Goal: Task Accomplishment & Management: Manage account settings

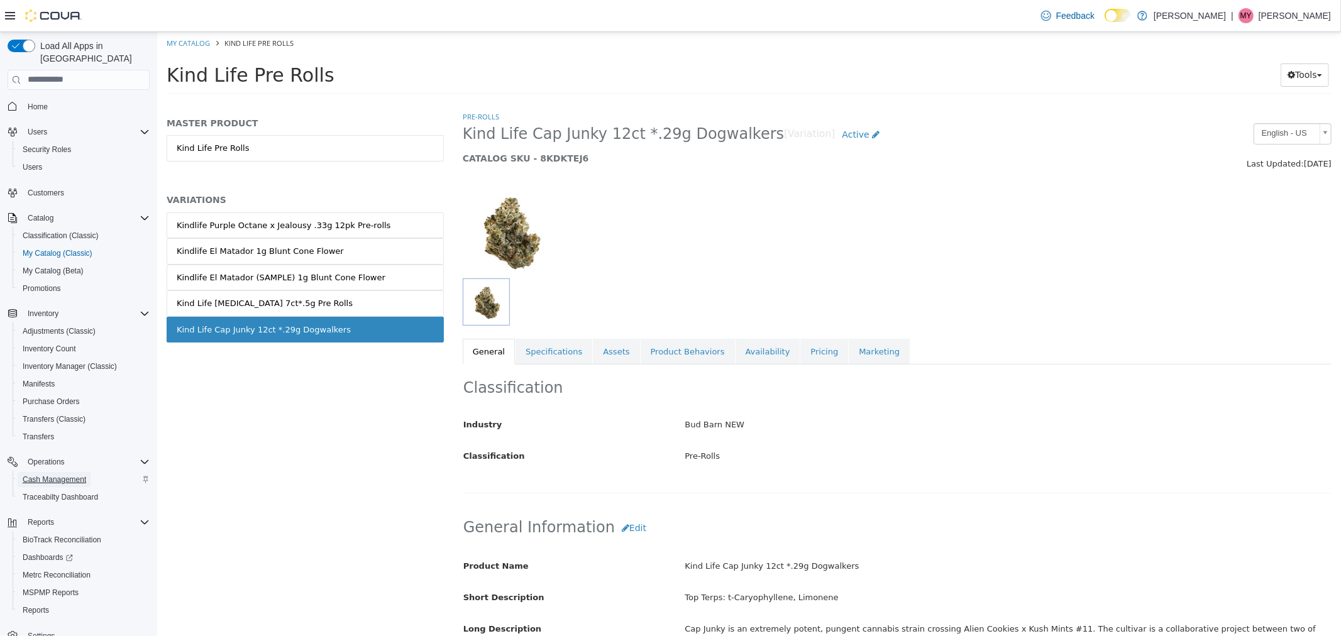
click at [83, 472] on span "Cash Management" at bounding box center [55, 479] width 64 height 15
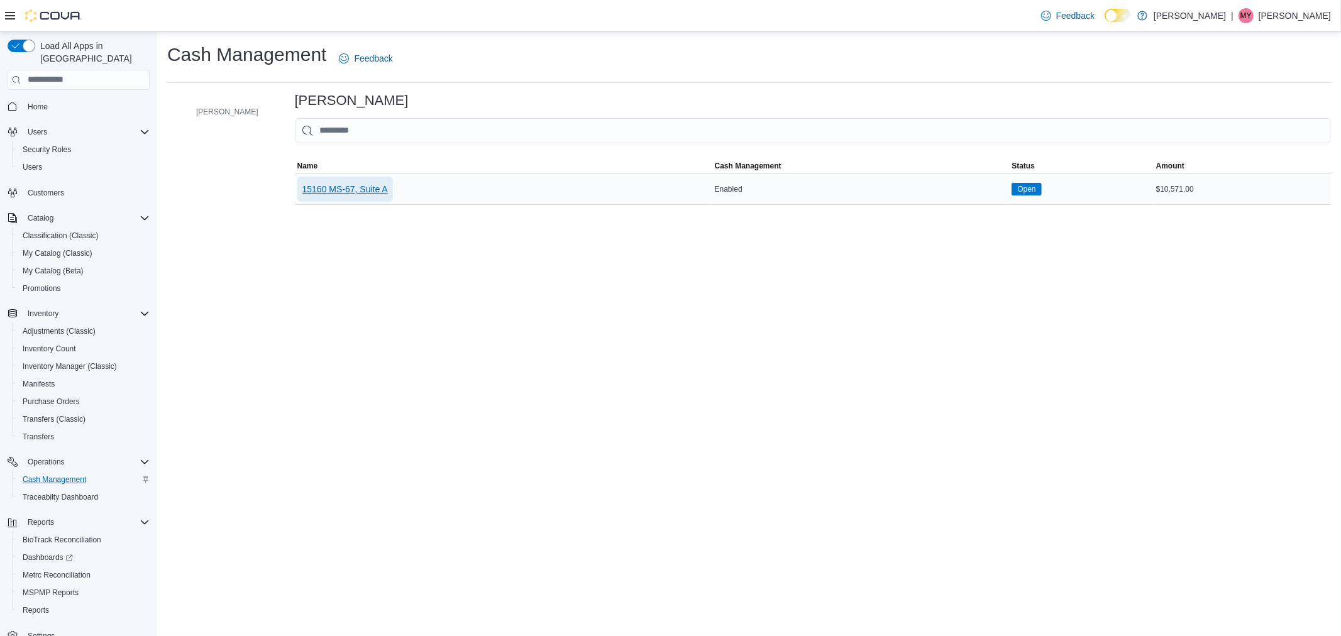
click at [313, 189] on span "15160 MS-67, Suite A" at bounding box center [345, 189] width 86 height 13
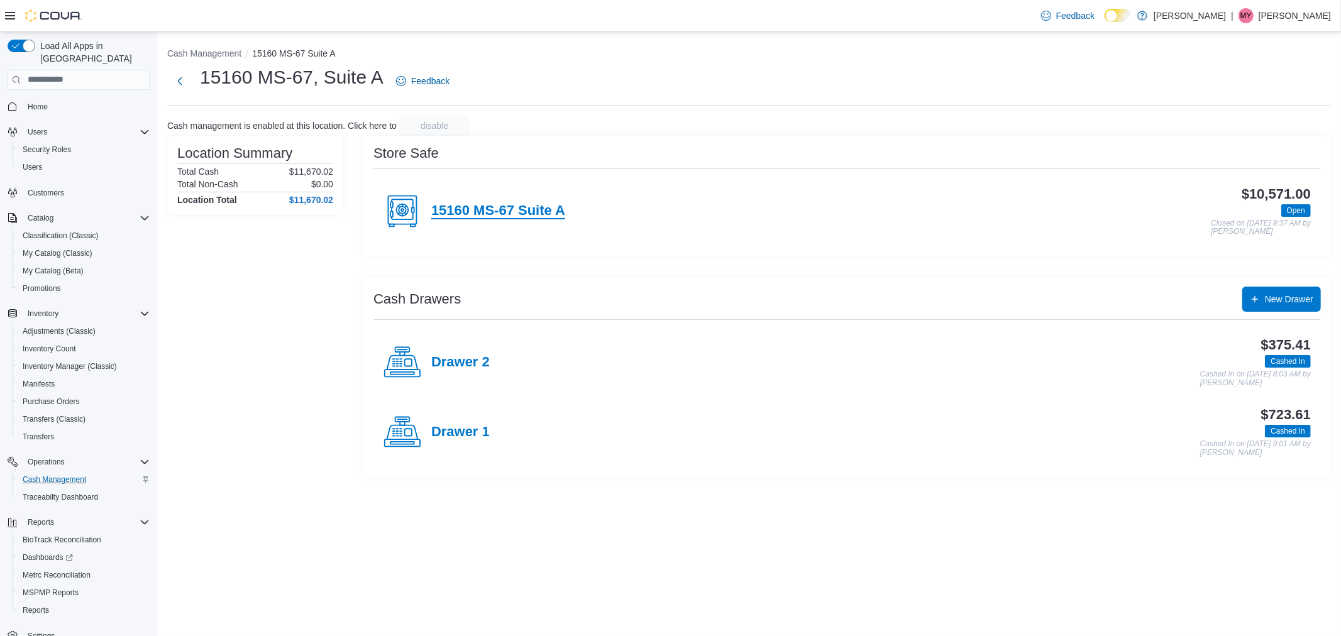
click at [520, 216] on h4 "15160 MS-67 Suite A" at bounding box center [498, 211] width 134 height 16
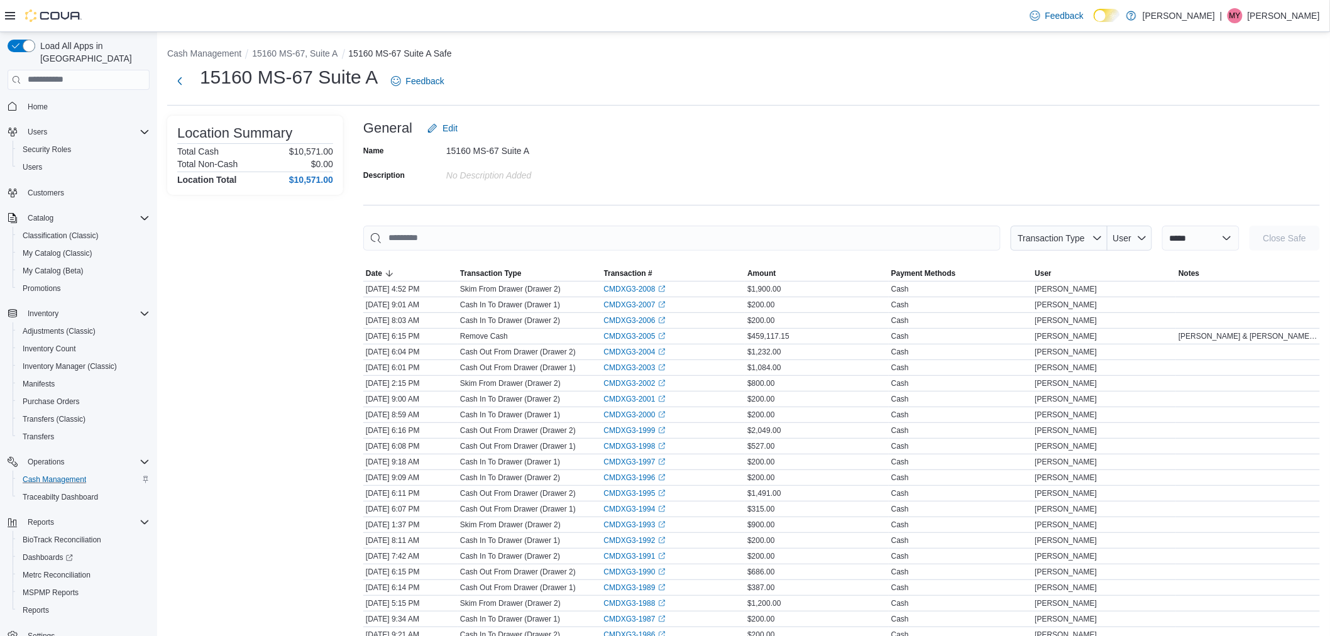
click at [940, 152] on div "Name 15160 MS-67 Suite A Description No Description added" at bounding box center [841, 163] width 957 height 44
